Goal: Navigation & Orientation: Find specific page/section

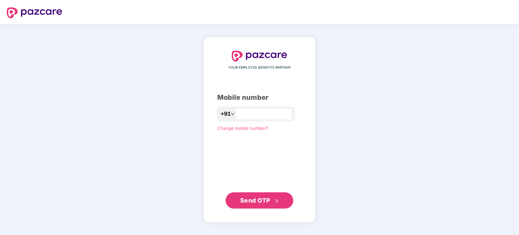
click at [227, 114] on div "+91" at bounding box center [256, 114] width 78 height 15
click at [242, 111] on input "number" at bounding box center [265, 114] width 56 height 11
type input "**********"
click at [271, 197] on span "Send OTP" at bounding box center [259, 200] width 39 height 9
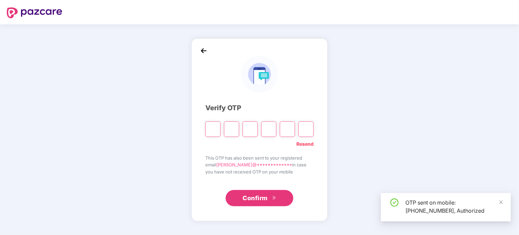
type input "*"
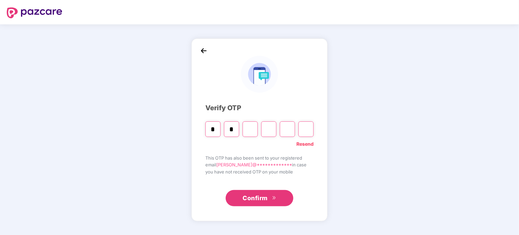
type input "*"
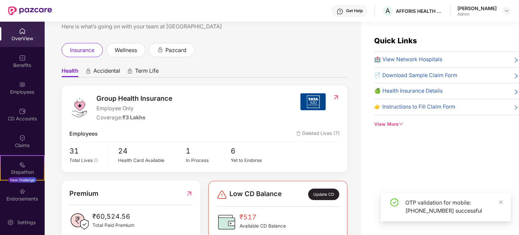
scroll to position [22, 0]
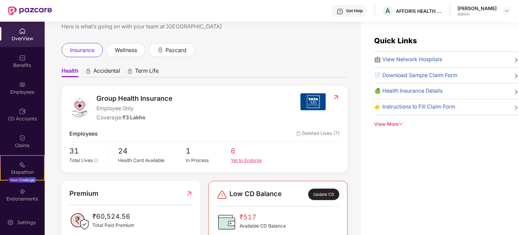
click at [236, 154] on span "6" at bounding box center [253, 152] width 45 height 12
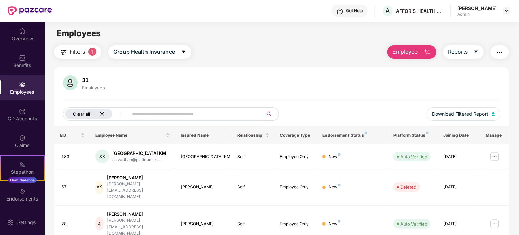
click at [102, 113] on icon "close" at bounding box center [101, 113] width 3 height 3
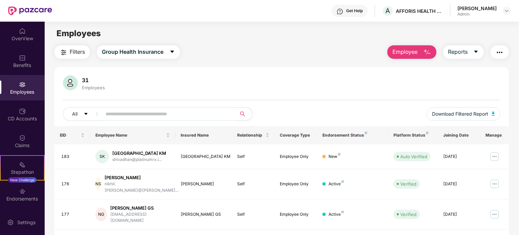
click at [22, 89] on div "Employees" at bounding box center [22, 92] width 45 height 7
click at [28, 36] on div "OverView" at bounding box center [22, 38] width 45 height 7
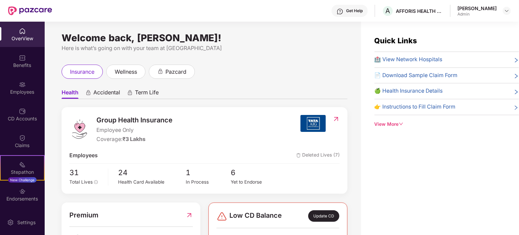
scroll to position [39, 0]
